Goal: Task Accomplishment & Management: Complete application form

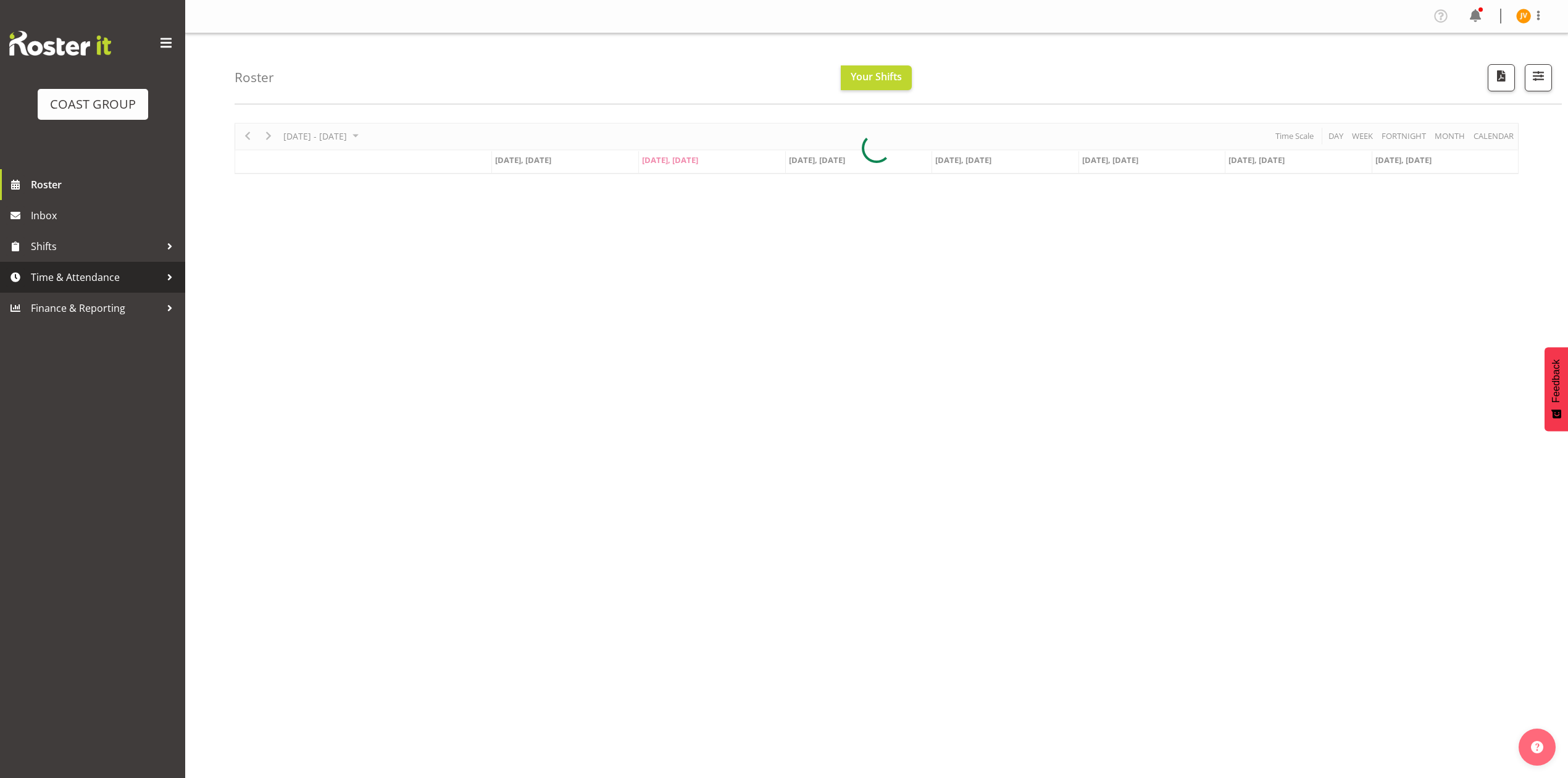
click at [81, 278] on span "Time & Attendance" at bounding box center [96, 277] width 130 height 18
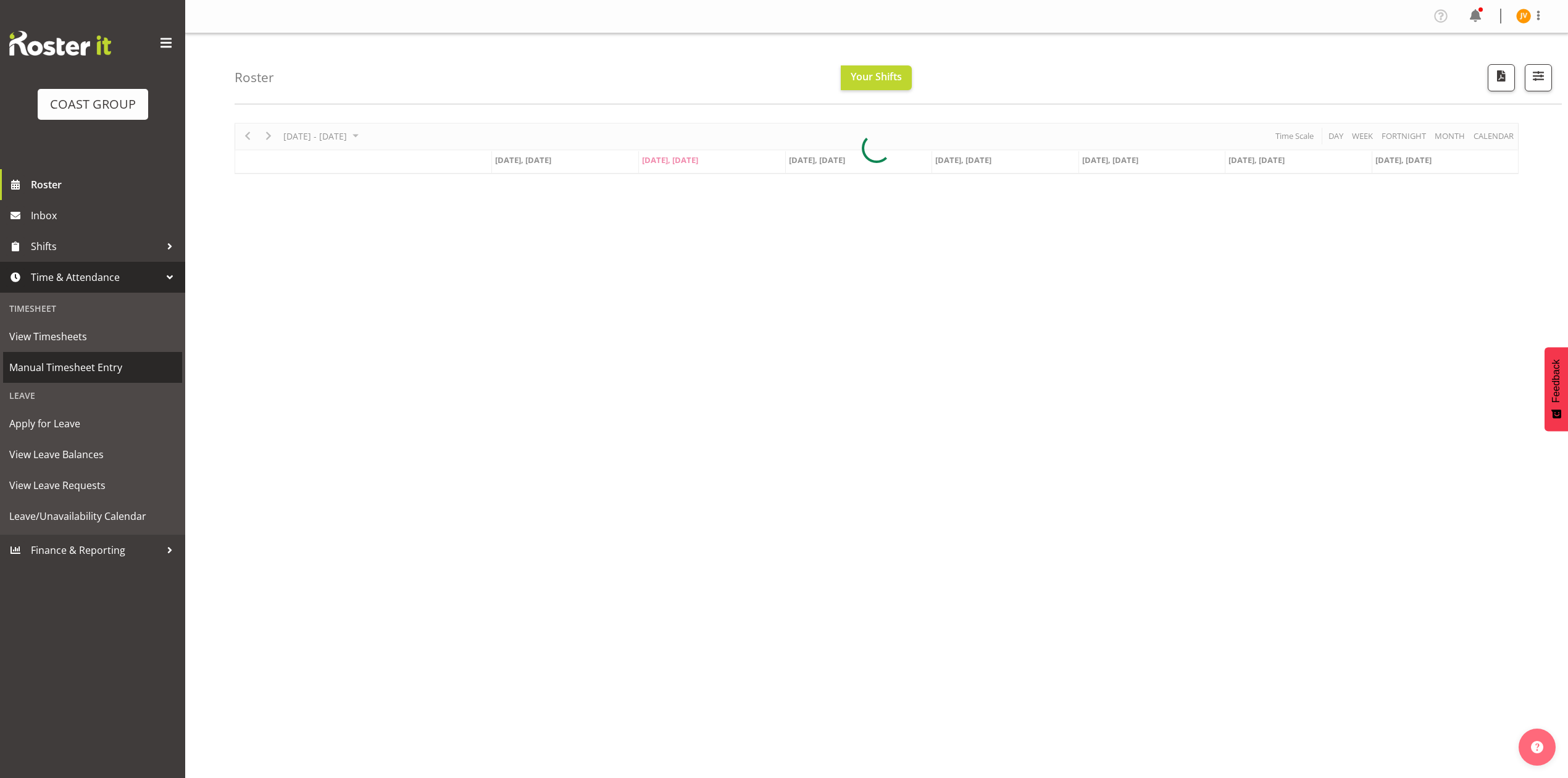
click at [104, 364] on span "Manual Timesheet Entry" at bounding box center [92, 367] width 167 height 18
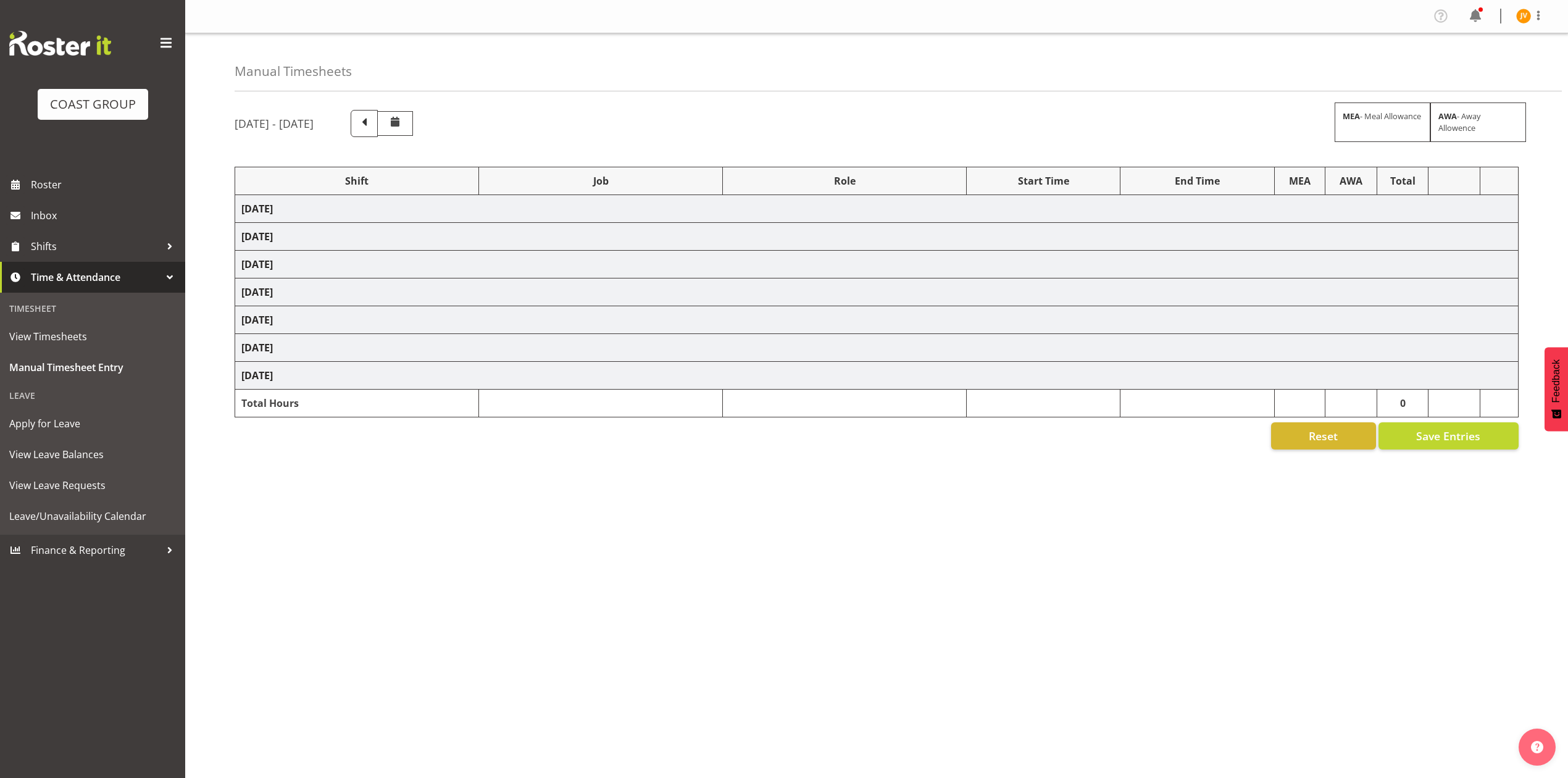
select select "1881"
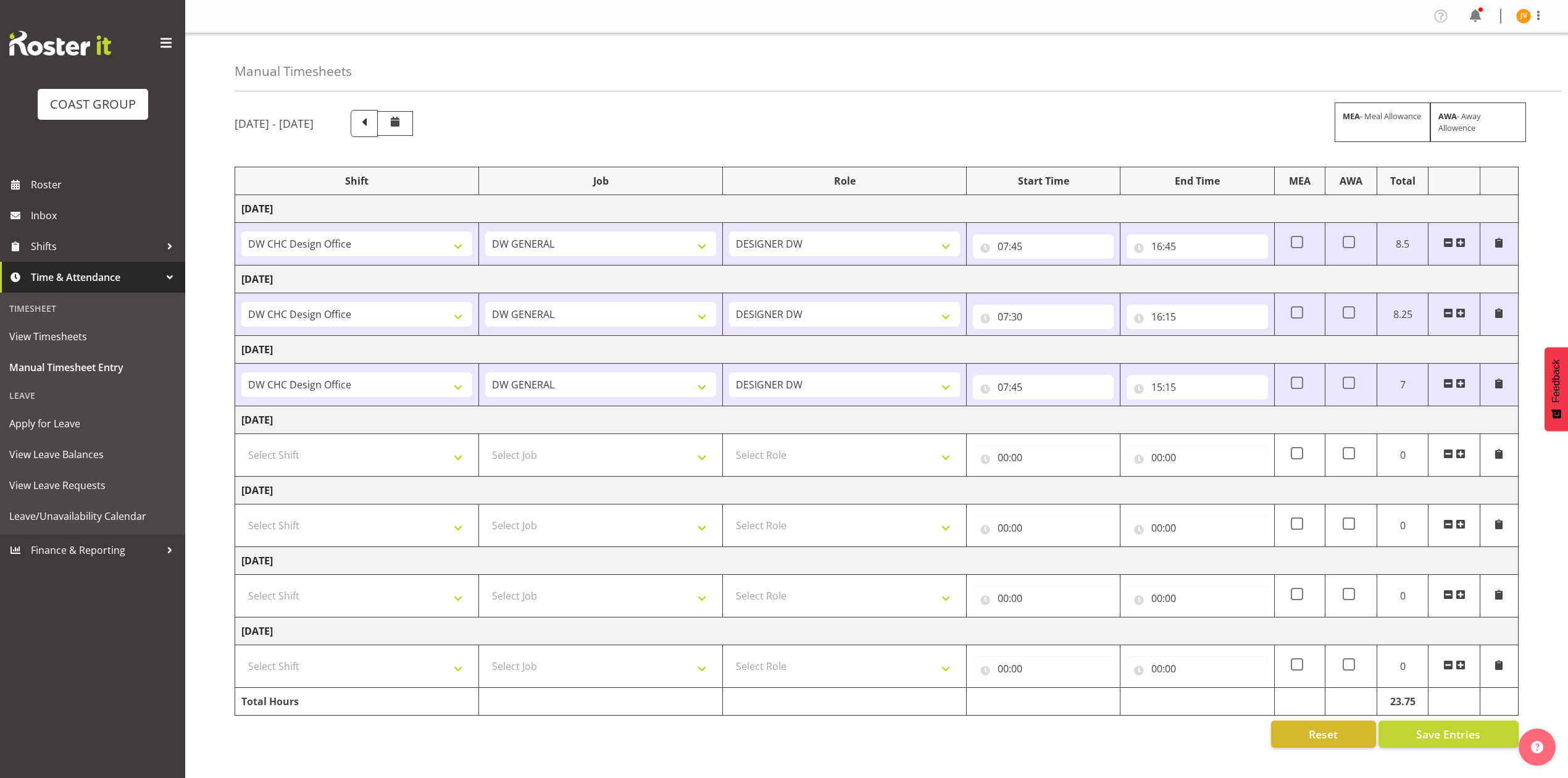
click at [339, 580] on td "Select Shift DW CHC Design Office DW CHC General Work Aug DW CHC General Work D…" at bounding box center [357, 596] width 244 height 43
click at [341, 592] on select "Select Shift DW CHC Design Office DW CHC General Work Aug DW CHC General Work D…" at bounding box center [357, 595] width 231 height 25
select select "1512"
click at [242, 587] on select "Select Shift DW CHC Design Office DW CHC General Work Aug DW CHC General Work D…" at bounding box center [357, 595] width 231 height 25
click at [519, 600] on select "Select Job 1 Carlton Events 1 Carlton Hamilton 1 Carlton Wellington 1 EHS WAREH…" at bounding box center [601, 595] width 231 height 25
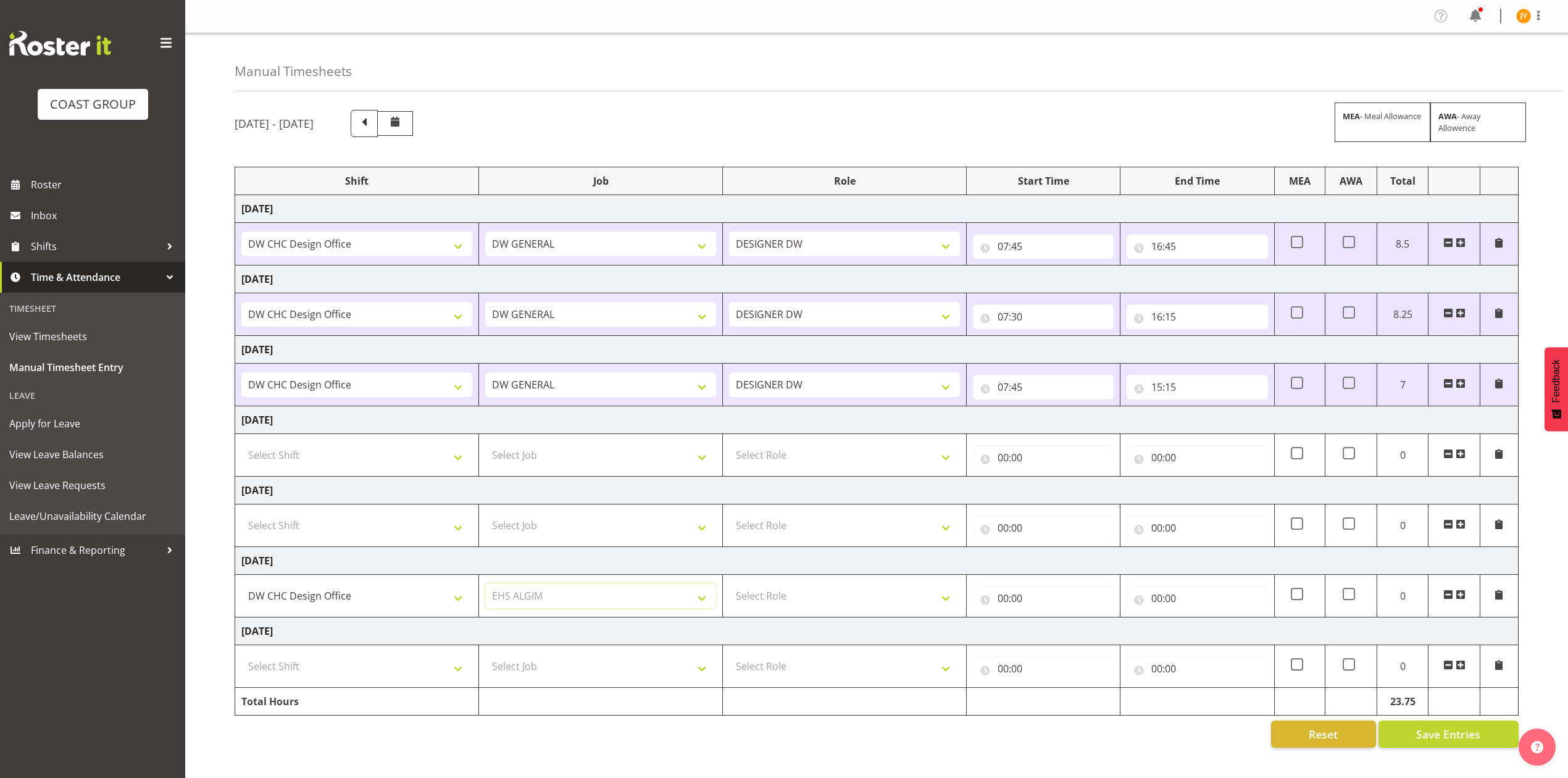
click at [485, 587] on select "Select Job 1 Carlton Events 1 Carlton Hamilton 1 Carlton Wellington 1 EHS WAREH…" at bounding box center [601, 595] width 231 height 25
click at [586, 604] on select "1 Carlton Events 1 Carlton Hamilton 1 Carlton Wellington 1 EHS WAREHOUSE/OFFICE…" at bounding box center [601, 595] width 231 height 25
select select "1881"
click at [485, 587] on select "1 Carlton Events 1 Carlton Hamilton 1 Carlton Wellington 1 EHS WAREHOUSE/OFFICE…" at bounding box center [601, 595] width 231 height 25
click at [786, 604] on select "Select Role DESIGNER DW" at bounding box center [845, 595] width 231 height 25
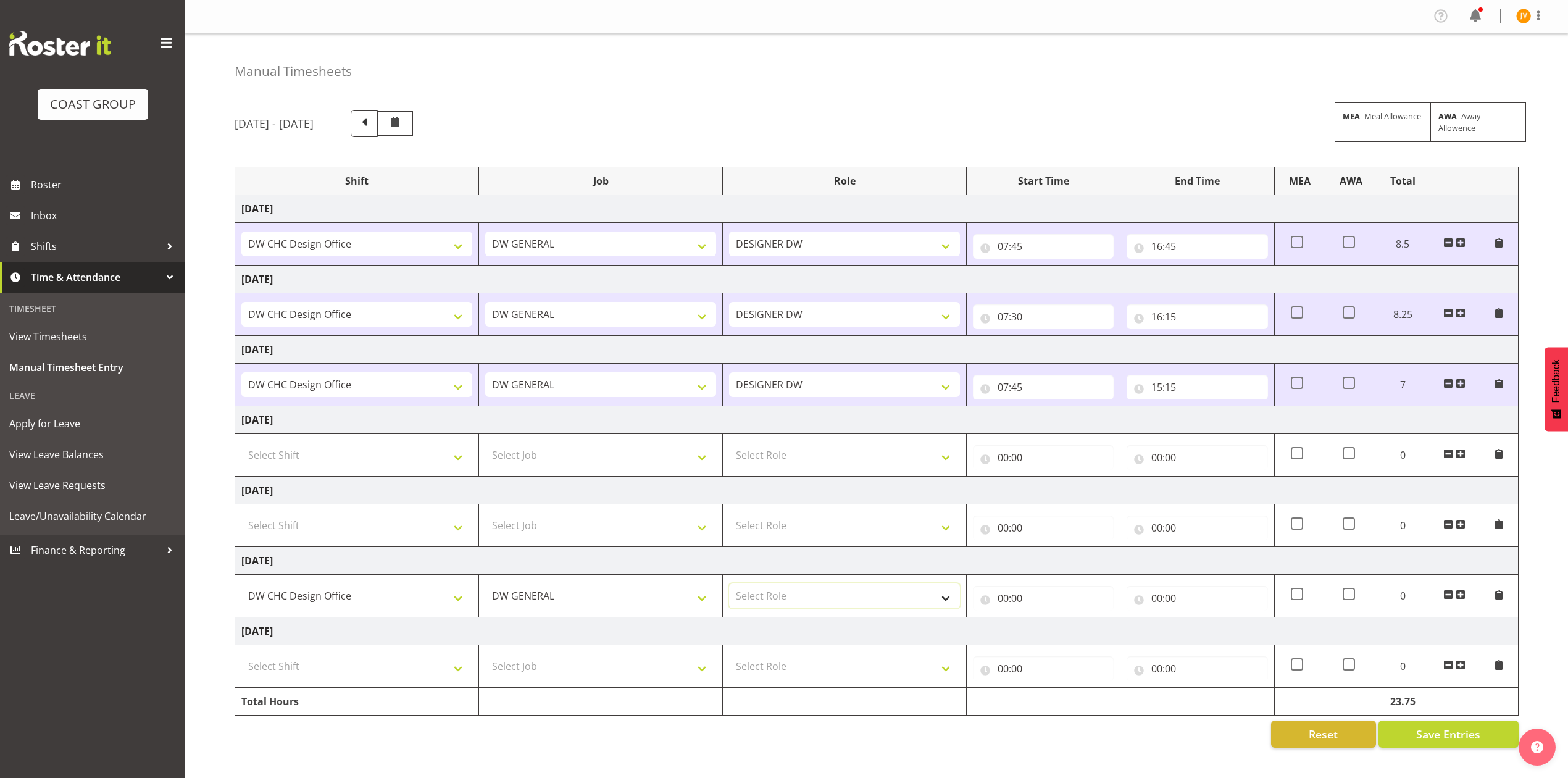
select select "221"
click at [729, 587] on select "Select Role DESIGNER DW" at bounding box center [845, 595] width 231 height 25
click at [344, 663] on select "Select Shift DW CHC Design Office DW CHC General Work Aug DW CHC General Work D…" at bounding box center [357, 666] width 231 height 25
select select "1512"
click at [242, 658] on select "Select Shift DW CHC Design Office DW CHC General Work Aug DW CHC General Work D…" at bounding box center [357, 666] width 231 height 25
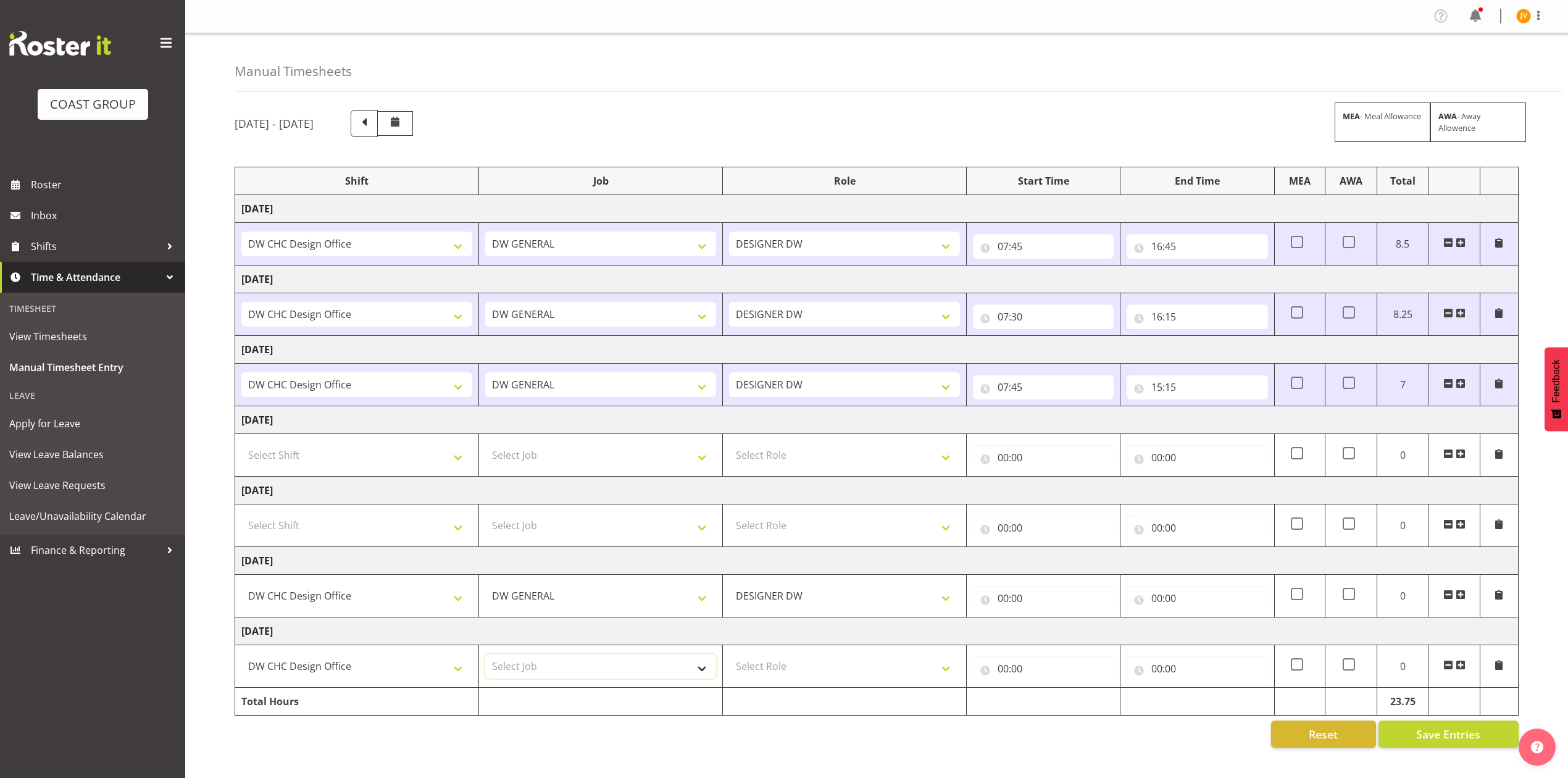
click at [583, 665] on select "Select Job 1 Carlton Events 1 Carlton Hamilton 1 Carlton Wellington 1 EHS WAREH…" at bounding box center [601, 666] width 231 height 25
select select "1881"
click at [485, 658] on select "Select Job 1 Carlton Events 1 Carlton Hamilton 1 Carlton Wellington 1 EHS WAREH…" at bounding box center [601, 666] width 231 height 25
click at [791, 655] on td "Select Role DESIGNER DW" at bounding box center [845, 666] width 244 height 43
drag, startPoint x: 798, startPoint y: 670, endPoint x: 808, endPoint y: 653, distance: 19.7
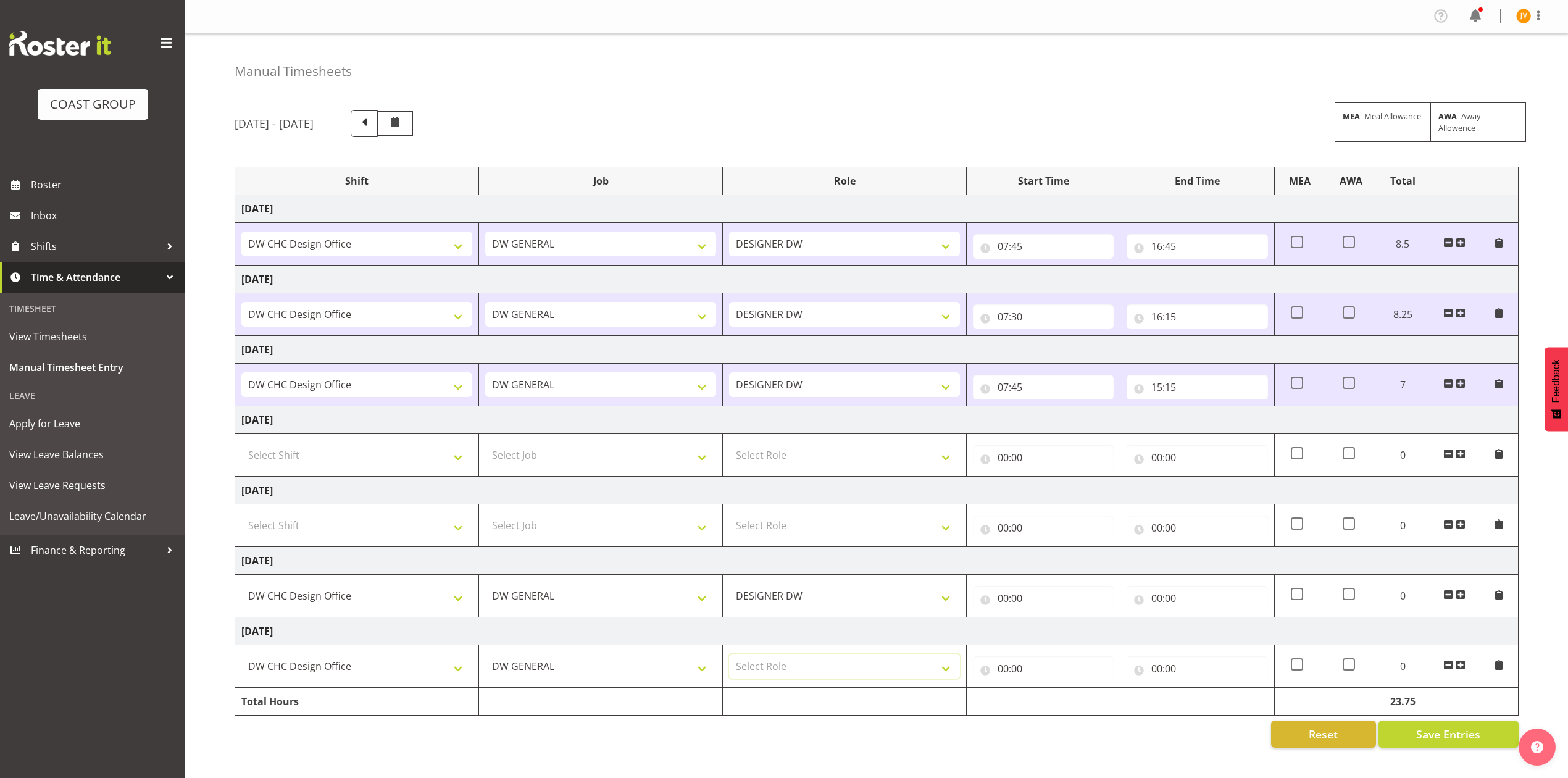
click at [798, 670] on select "Select Role DESIGNER DW" at bounding box center [845, 666] width 231 height 25
select select "221"
click at [729, 658] on select "Select Role DESIGNER DW" at bounding box center [845, 666] width 231 height 25
click at [1005, 602] on input "00:00" at bounding box center [1043, 598] width 141 height 25
click at [1053, 635] on select "00 01 02 03 04 05 06 07 08 09 10 11 12 13 14 15 16 17 18 19 20 21 22 23" at bounding box center [1056, 630] width 28 height 25
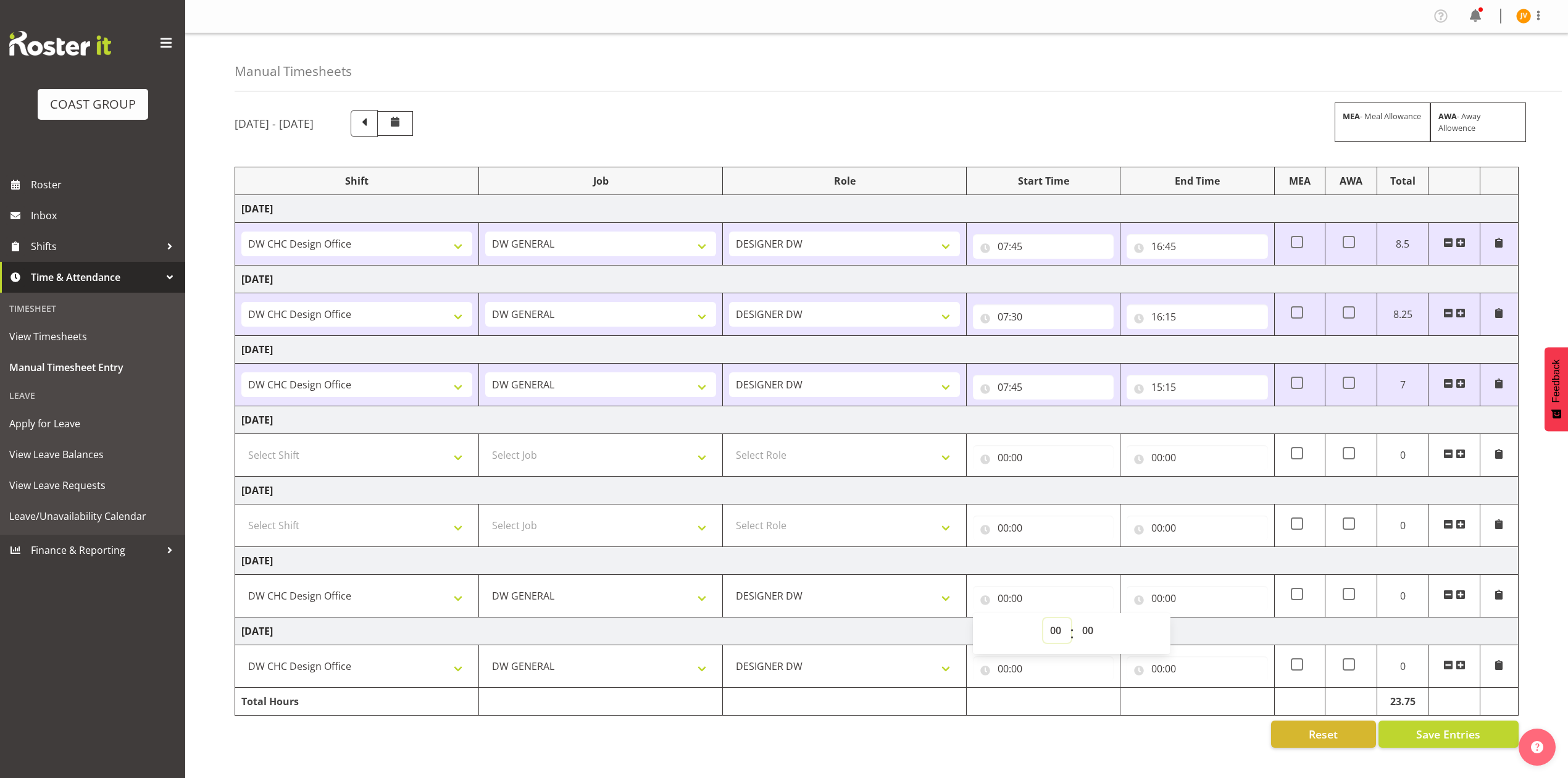
select select "7"
click at [1043, 621] on select "00 01 02 03 04 05 06 07 08 09 10 11 12 13 14 15 16 17 18 19 20 21 22 23" at bounding box center [1056, 630] width 28 height 25
type input "07:00"
click at [1088, 633] on select "00 01 02 03 04 05 06 07 08 09 10 11 12 13 14 15 16 17 18 19 20 21 22 23 24 25 2…" at bounding box center [1089, 630] width 28 height 25
select select "45"
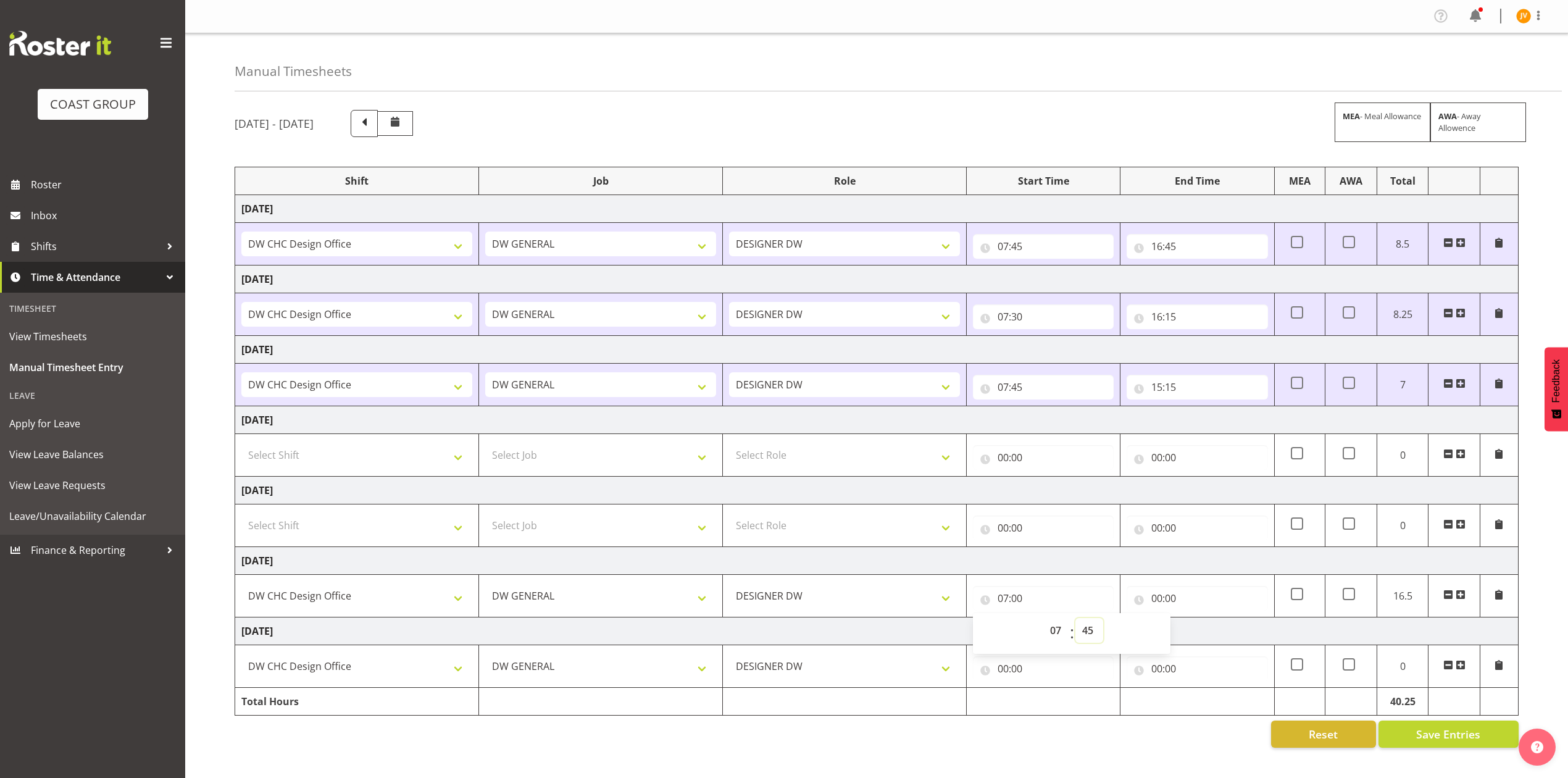
click at [1076, 621] on select "00 01 02 03 04 05 06 07 08 09 10 11 12 13 14 15 16 17 18 19 20 21 22 23 24 25 2…" at bounding box center [1089, 630] width 28 height 25
type input "07:45"
click at [1154, 601] on input "00:00" at bounding box center [1197, 598] width 141 height 25
drag, startPoint x: 1207, startPoint y: 633, endPoint x: 1208, endPoint y: 626, distance: 7.1
click at [1208, 633] on select "00 01 02 03 04 05 06 07 08 09 10 11 12 13 14 15 16 17 18 19 20 21 22 23" at bounding box center [1210, 630] width 28 height 25
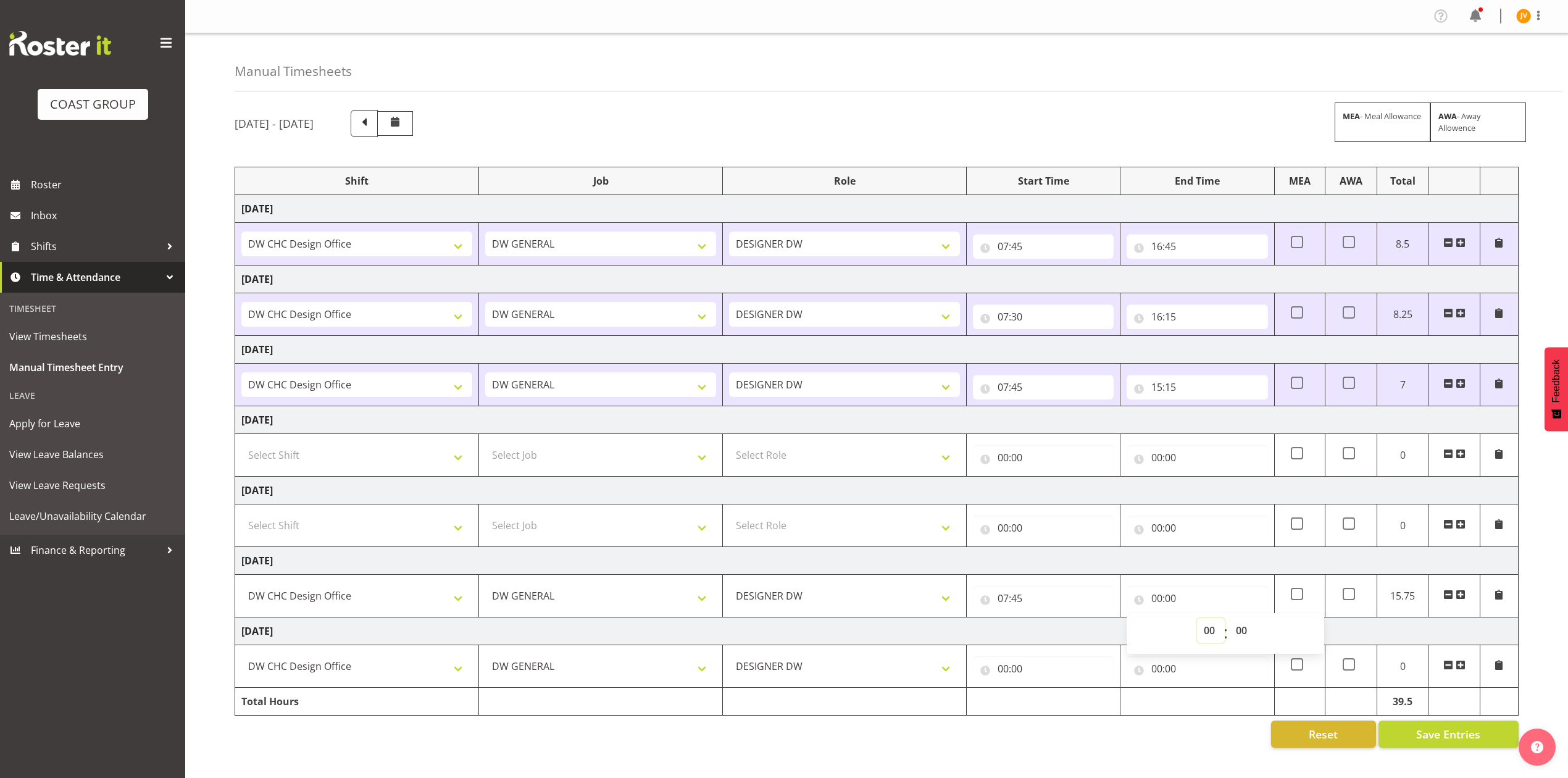
select select "16"
click at [1197, 621] on select "00 01 02 03 04 05 06 07 08 09 10 11 12 13 14 15 16 17 18 19 20 21 22 23" at bounding box center [1210, 630] width 28 height 25
type input "16:00"
click at [1238, 635] on select "00 01 02 03 04 05 06 07 08 09 10 11 12 13 14 15 16 17 18 19 20 21 22 23 24 25 2…" at bounding box center [1243, 630] width 28 height 25
select select "30"
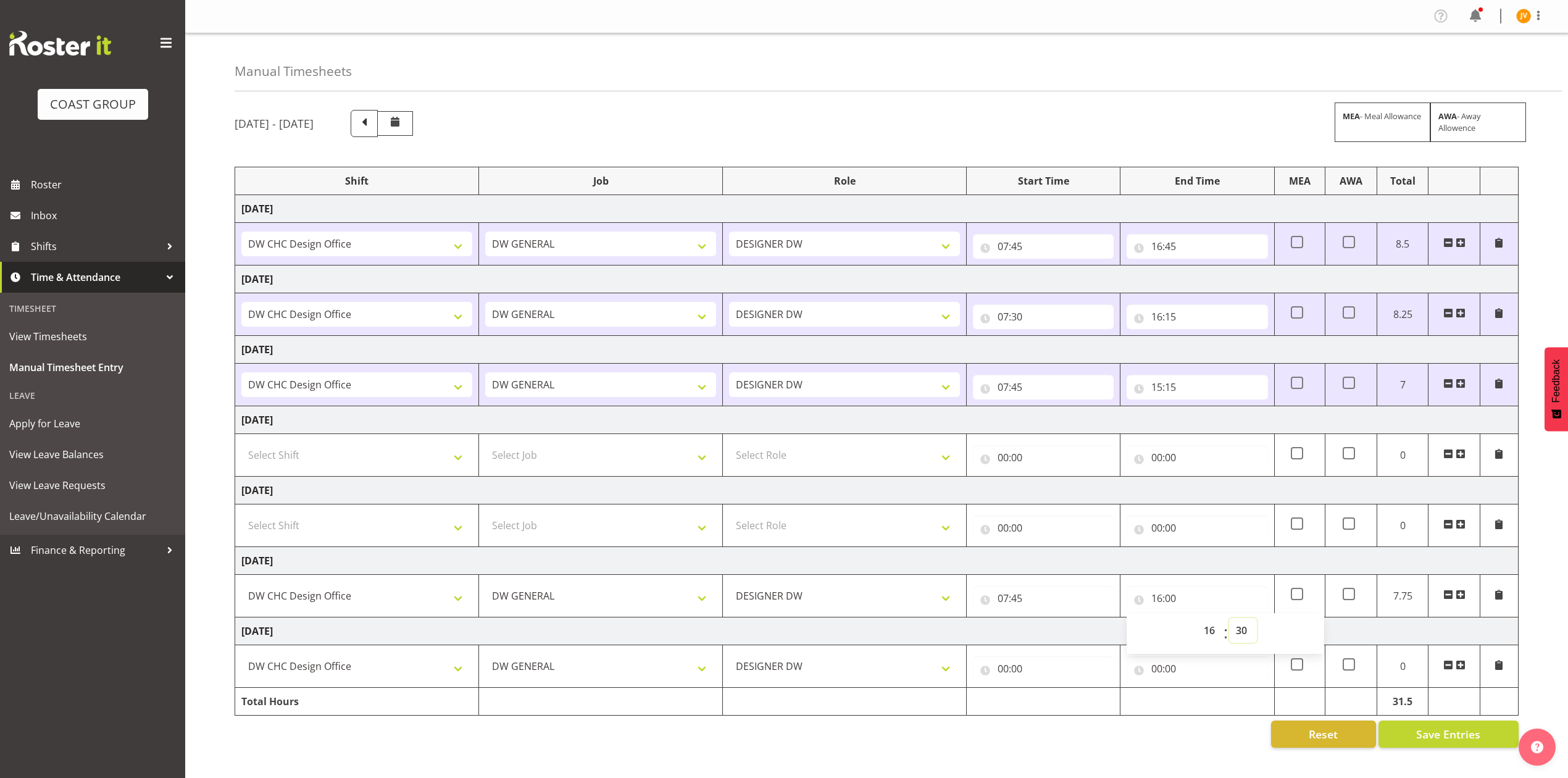
click at [1229, 621] on select "00 01 02 03 04 05 06 07 08 09 10 11 12 13 14 15 16 17 18 19 20 21 22 23 24 25 2…" at bounding box center [1243, 630] width 28 height 25
type input "16:30"
click at [1013, 680] on input "00:00" at bounding box center [1043, 668] width 141 height 25
click at [1056, 701] on select "00 01 02 03 04 05 06 07 08 09 10 11 12 13 14 15 16 17 18 19 20 21 22 23" at bounding box center [1056, 700] width 28 height 25
select select "8"
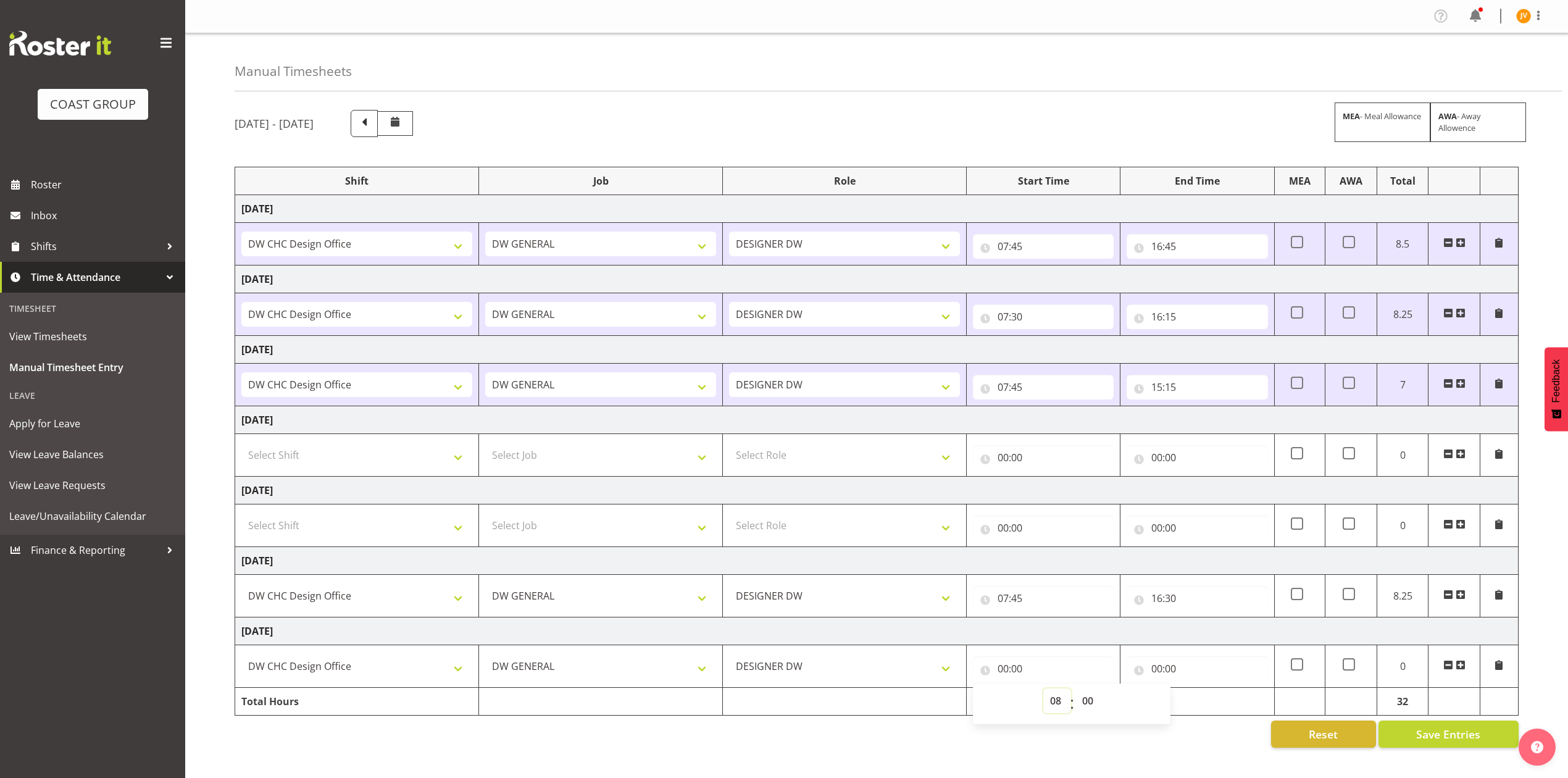
click at [1043, 692] on select "00 01 02 03 04 05 06 07 08 09 10 11 12 13 14 15 16 17 18 19 20 21 22 23" at bounding box center [1056, 700] width 28 height 25
type input "08:00"
click at [1158, 674] on input "00:00" at bounding box center [1197, 668] width 141 height 25
drag, startPoint x: 1201, startPoint y: 704, endPoint x: 1210, endPoint y: 692, distance: 15.0
click at [1202, 704] on select "00 01 02 03 04 05 06 07 08 09 10 11 12 13 14 15 16 17 18 19 20 21 22 23" at bounding box center [1210, 700] width 28 height 25
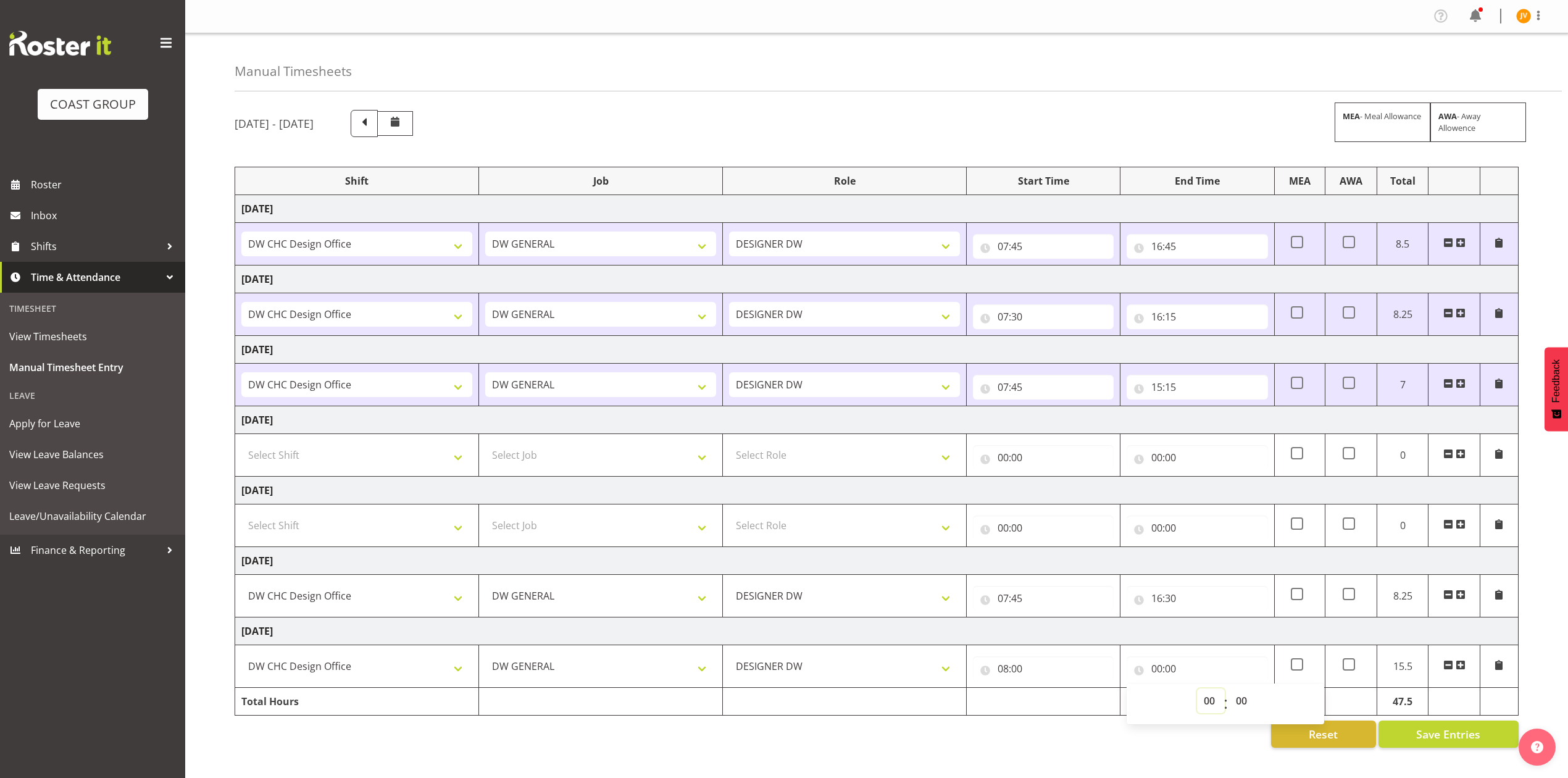
select select "16"
click at [1197, 692] on select "00 01 02 03 04 05 06 07 08 09 10 11 12 13 14 15 16 17 18 19 20 21 22 23" at bounding box center [1210, 700] width 28 height 25
type input "16:00"
drag, startPoint x: 1235, startPoint y: 699, endPoint x: 1238, endPoint y: 692, distance: 7.6
click at [1235, 699] on select "00 01 02 03 04 05 06 07 08 09 10 11 12 13 14 15 16 17 18 19 20 21 22 23 24 25 2…" at bounding box center [1243, 700] width 28 height 25
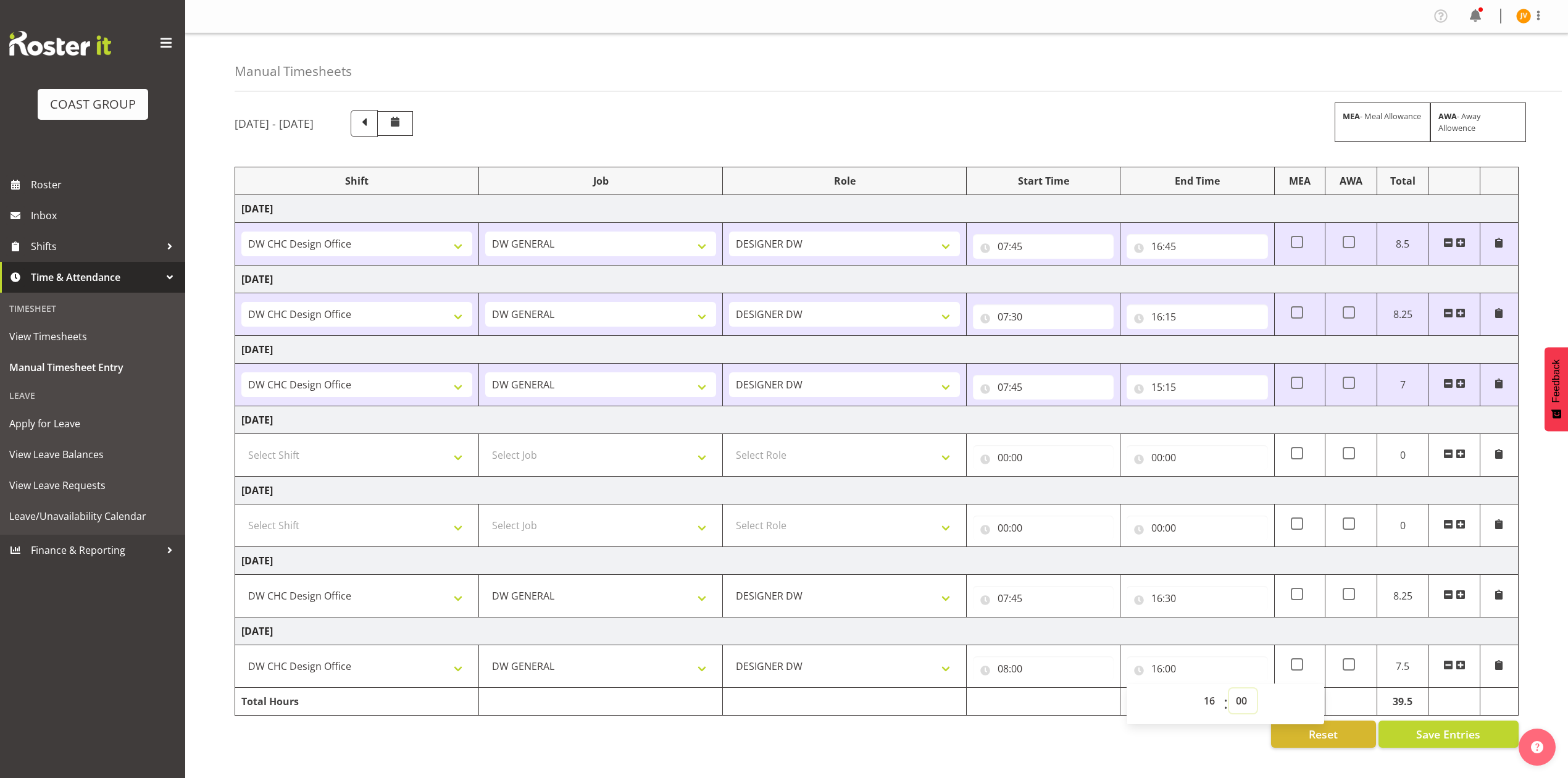
select select "15"
click at [1229, 692] on select "00 01 02 03 04 05 06 07 08 09 10 11 12 13 14 15 16 17 18 19 20 21 22 23 24 25 2…" at bounding box center [1243, 700] width 28 height 25
type input "16:15"
click at [1241, 704] on select "00 01 02 03 04 05 06 07 08 09 10 11 12 13 14 15 16 17 18 19 20 21 22 23 24 25 2…" at bounding box center [1243, 700] width 28 height 25
select select "30"
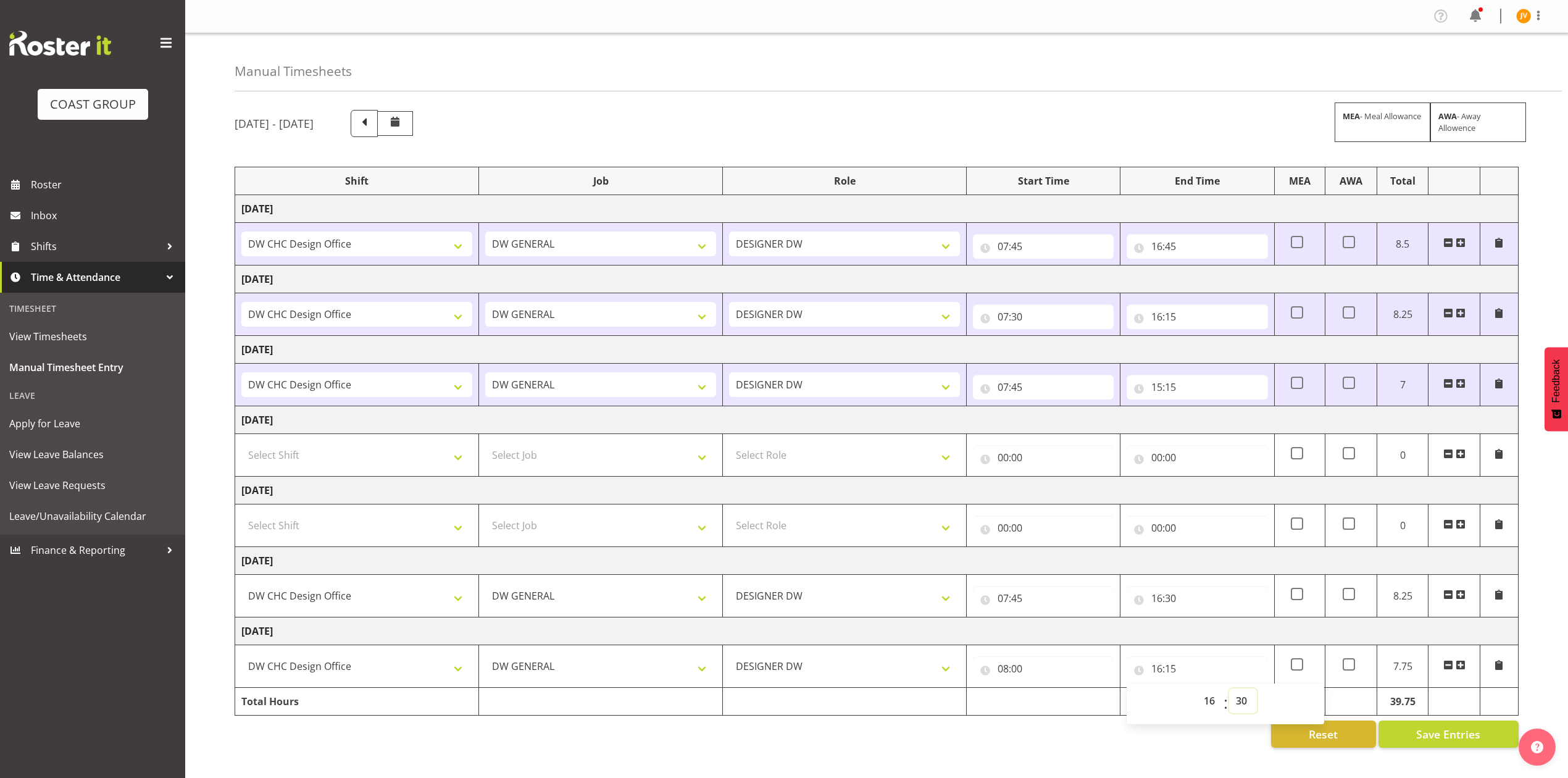
click at [1229, 692] on select "00 01 02 03 04 05 06 07 08 09 10 11 12 13 14 15 16 17 18 19 20 21 22 23 24 25 2…" at bounding box center [1243, 700] width 28 height 25
type input "16:30"
click at [1428, 734] on span "Save Entries" at bounding box center [1448, 734] width 64 height 16
